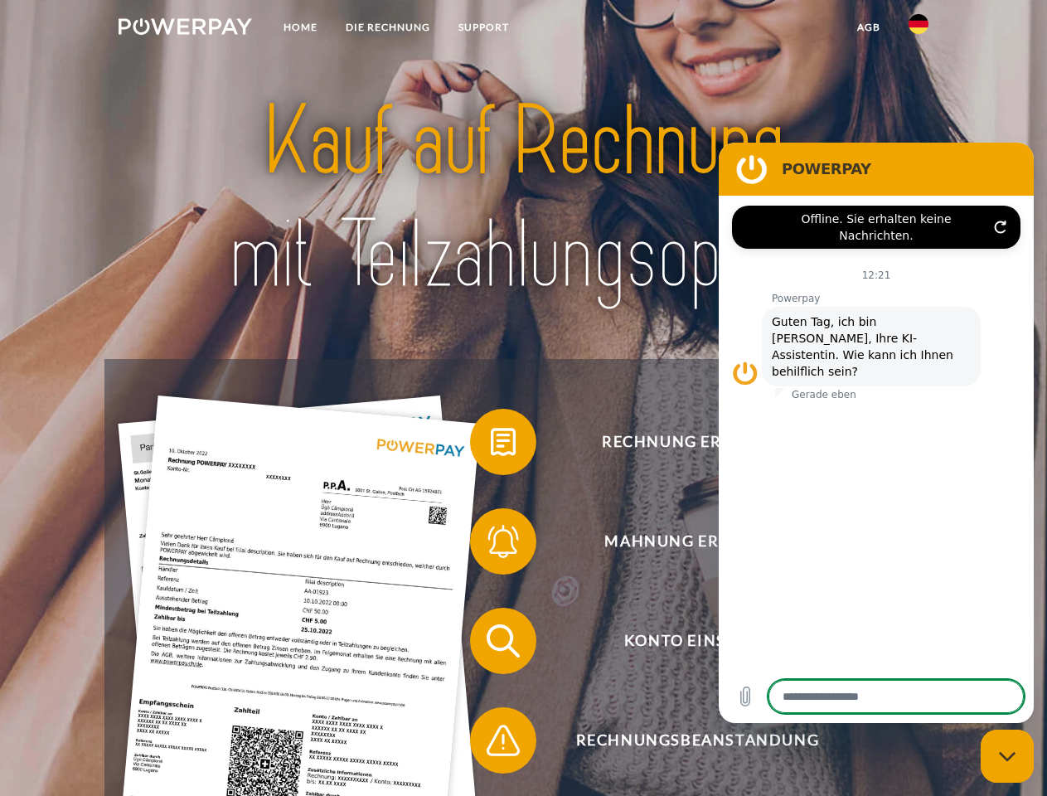
click at [185, 29] on img at bounding box center [185, 26] width 133 height 17
click at [918, 29] on img at bounding box center [919, 24] width 20 height 20
click at [868, 27] on link "agb" at bounding box center [868, 27] width 51 height 30
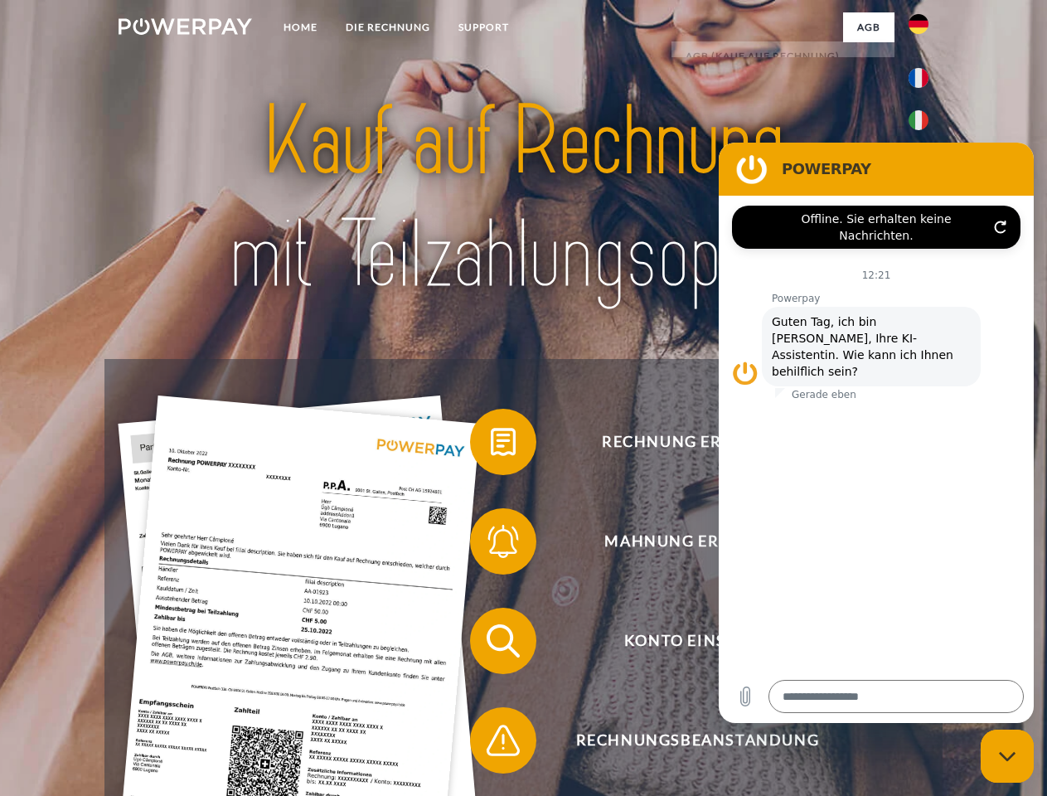
click at [491, 445] on span at bounding box center [478, 441] width 83 height 83
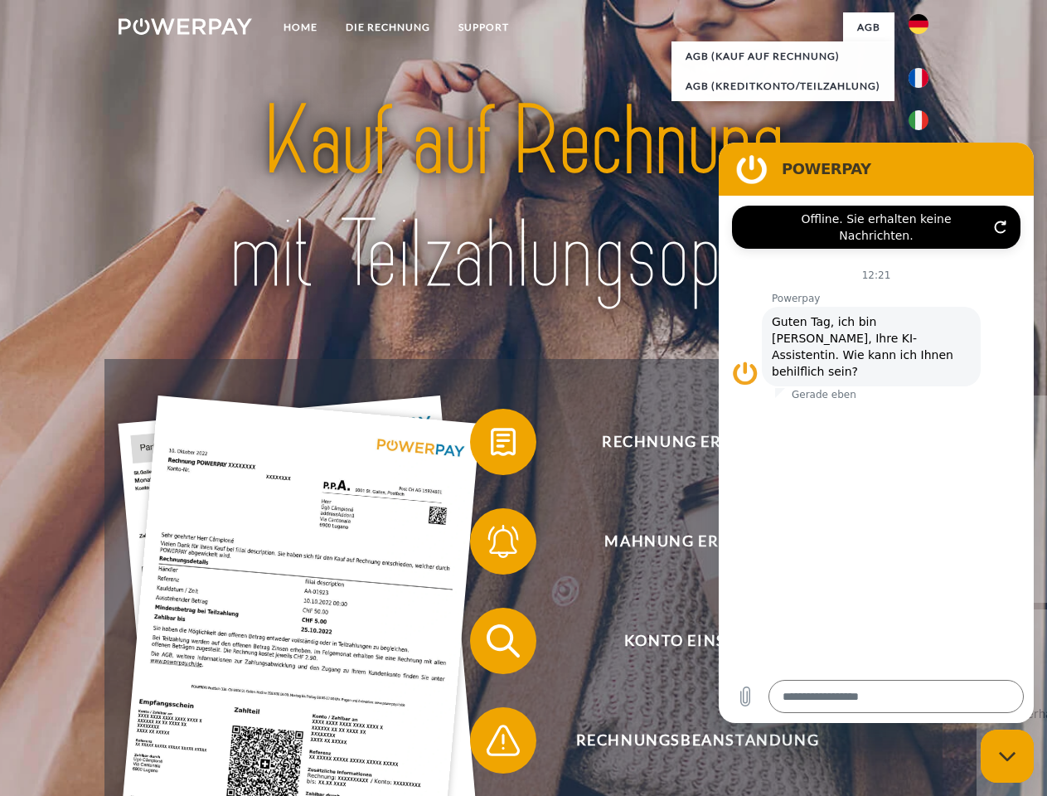
click at [491, 545] on span at bounding box center [478, 541] width 83 height 83
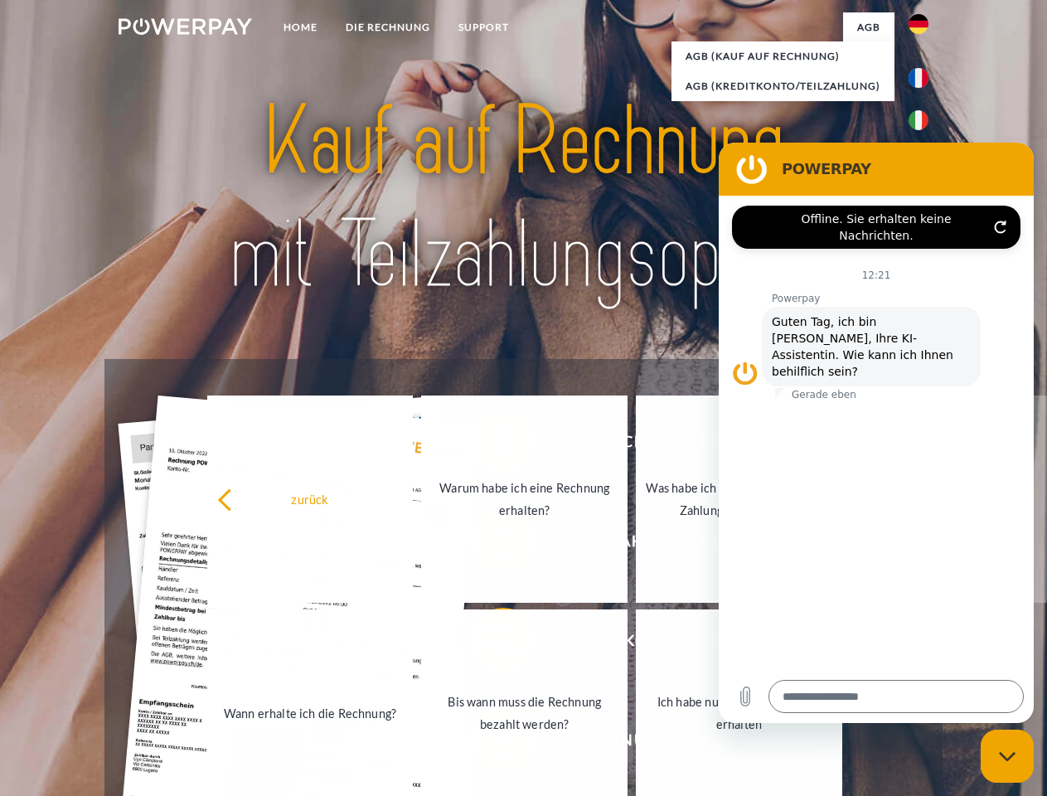
click at [491, 644] on link "Bis wann muss die Rechnung bezahlt werden?" at bounding box center [524, 712] width 206 height 207
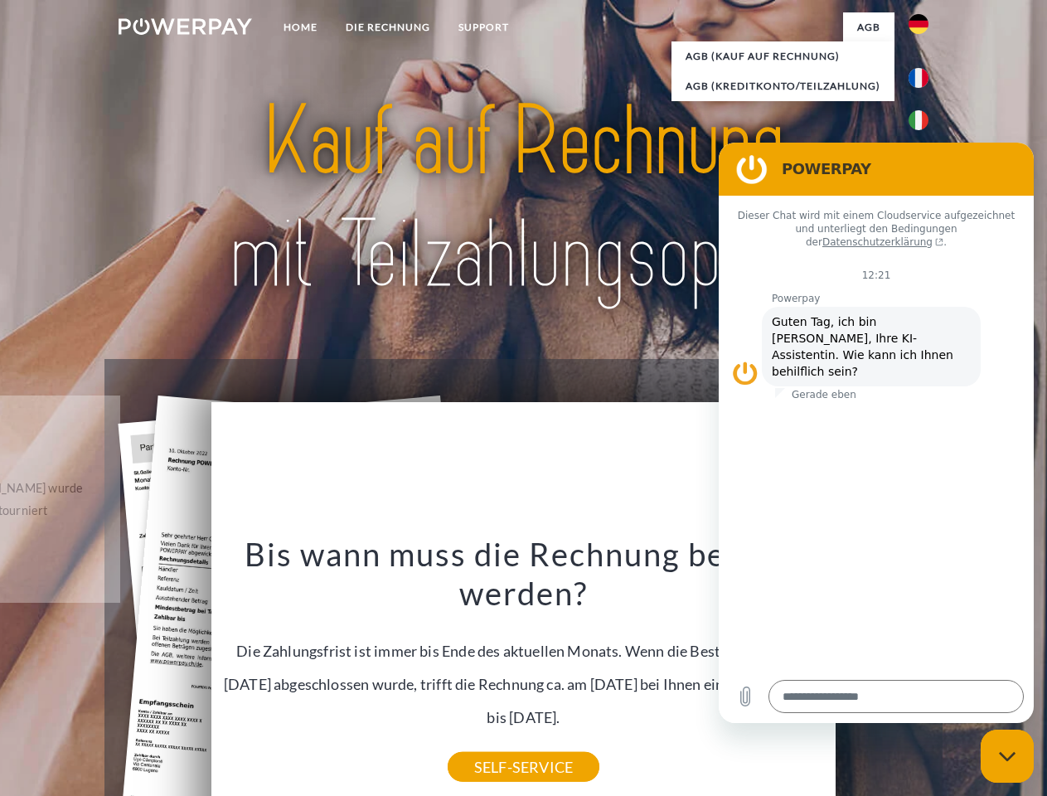
click at [491, 744] on div "Rechnung erhalten? Mahnung erhalten? Konto einsehen" at bounding box center [522, 690] width 837 height 663
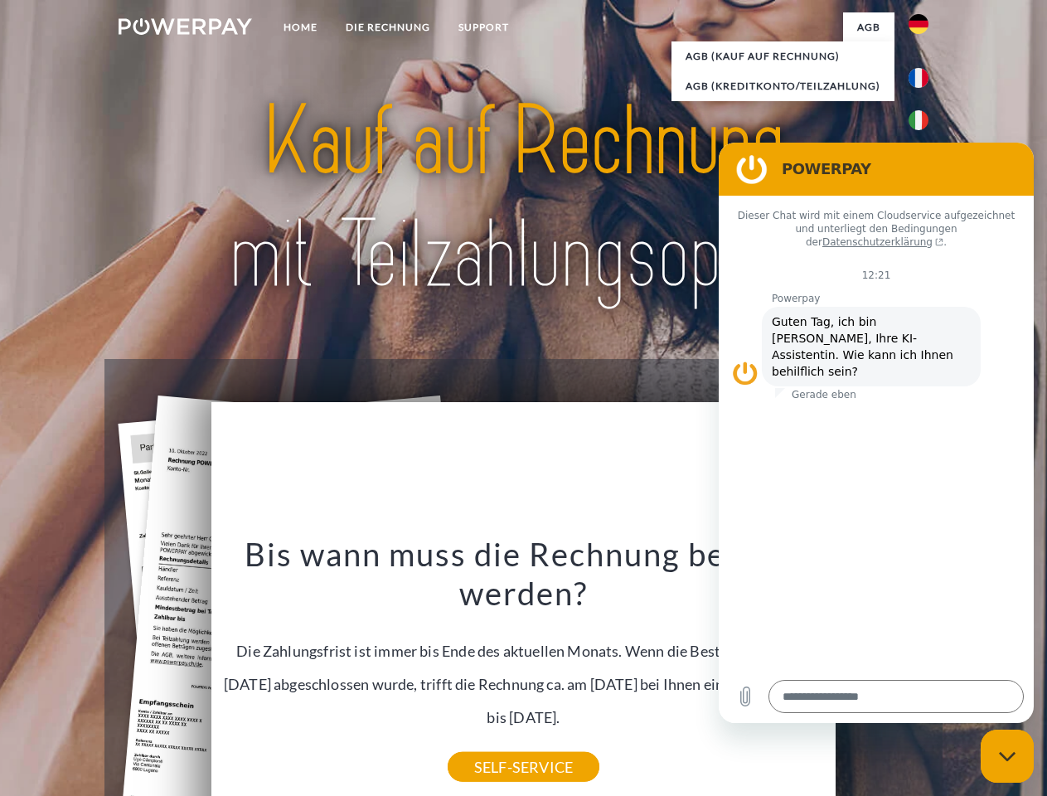
click at [1007, 756] on icon "Messaging-Fenster schließen" at bounding box center [1007, 756] width 17 height 11
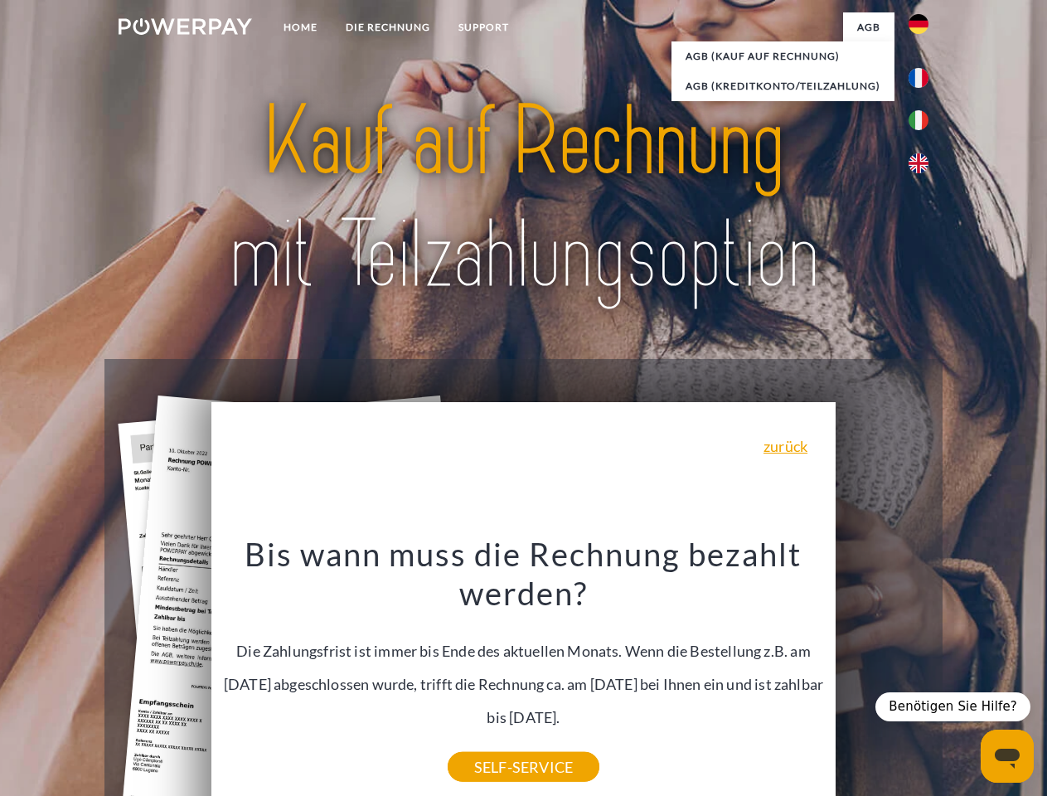
type textarea "*"
